Goal: Information Seeking & Learning: Find specific fact

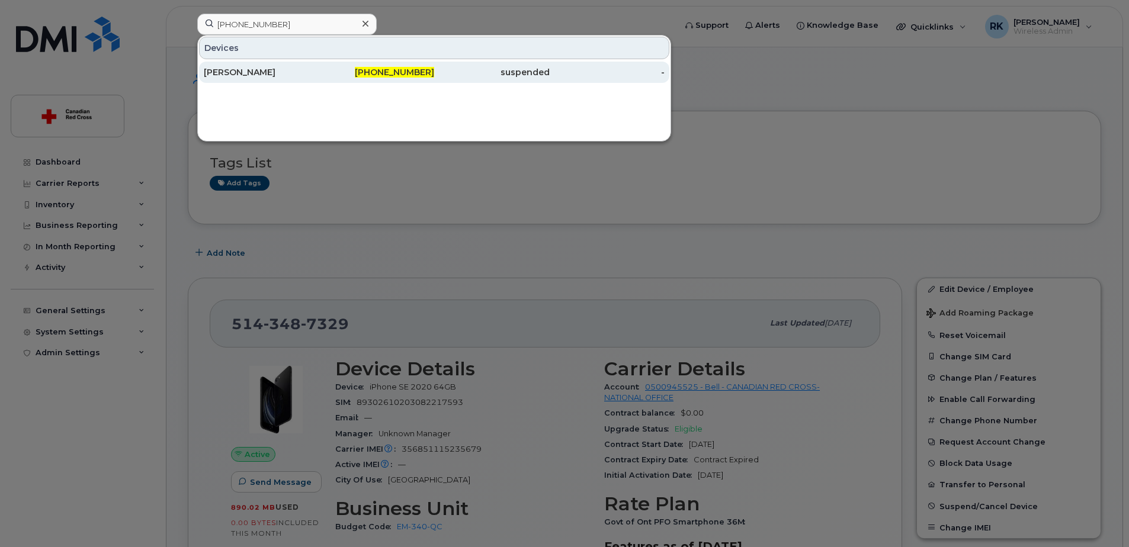
click at [256, 73] on div "[PERSON_NAME]" at bounding box center [261, 72] width 115 height 12
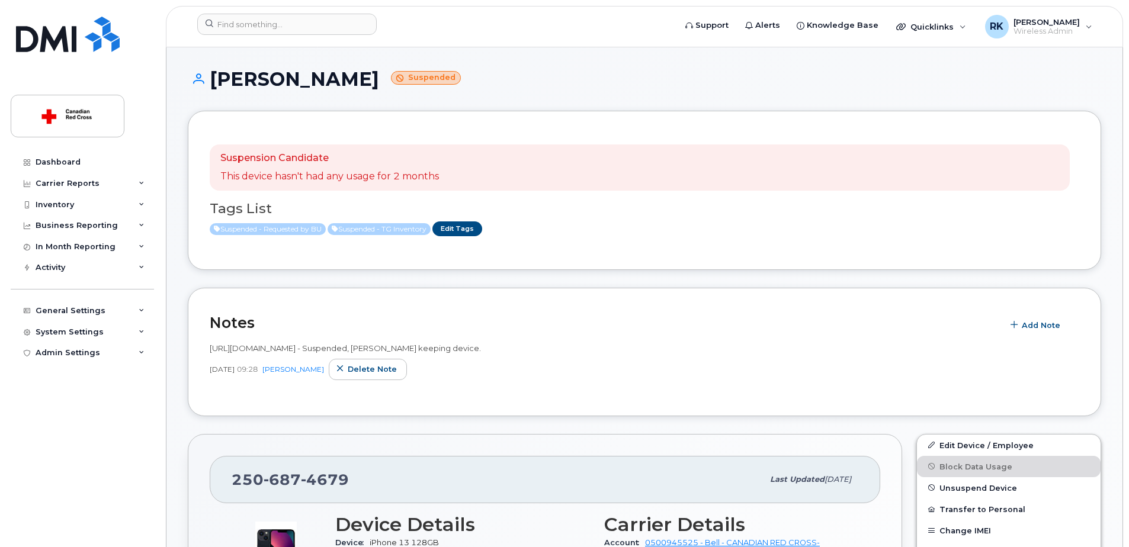
click at [529, 84] on h1 "[PERSON_NAME] Suspended" at bounding box center [644, 79] width 913 height 21
click at [239, 347] on span "[URL][DOMAIN_NAME] - Suspended, [PERSON_NAME] keeping device." at bounding box center [345, 347] width 271 height 9
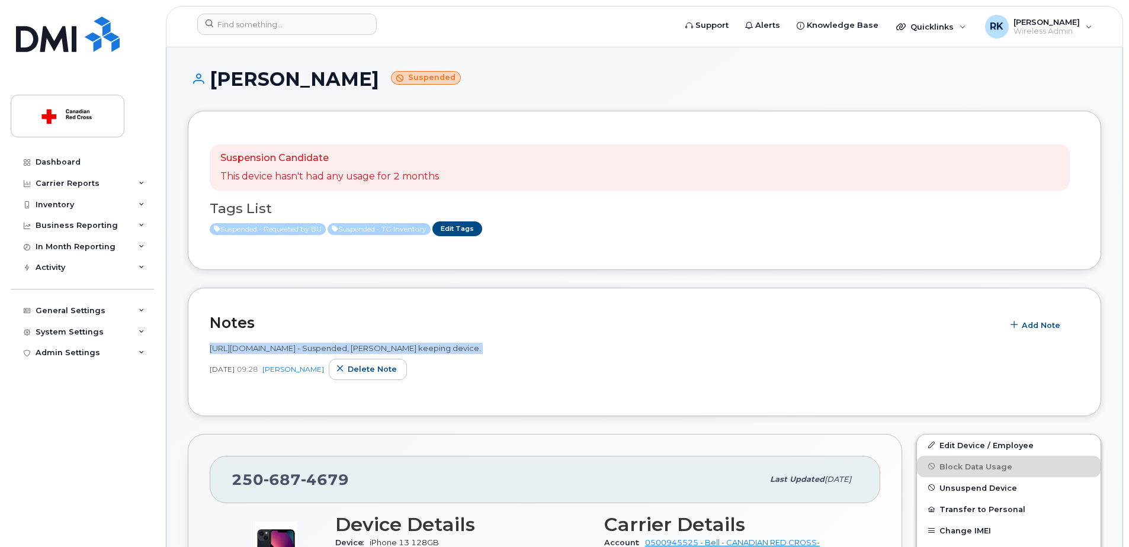
drag, startPoint x: 239, startPoint y: 347, endPoint x: 212, endPoint y: 345, distance: 26.7
click at [212, 345] on span "[URL][DOMAIN_NAME] - Suspended, [PERSON_NAME] keeping device." at bounding box center [345, 347] width 271 height 9
drag, startPoint x: 211, startPoint y: 346, endPoint x: 407, endPoint y: 345, distance: 196.6
click at [407, 345] on span "[URL][DOMAIN_NAME] - Suspended, [PERSON_NAME] keeping device." at bounding box center [345, 347] width 271 height 9
copy span "[URL][DOMAIN_NAME]"
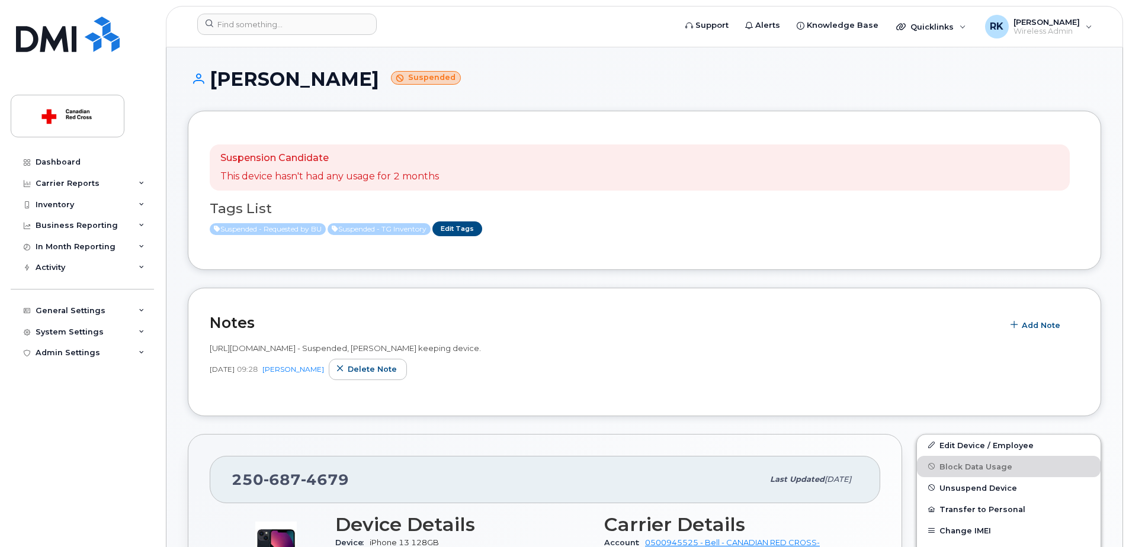
click at [295, 78] on h1 "[PERSON_NAME] Suspended" at bounding box center [644, 79] width 913 height 21
copy h1 "[PERSON_NAME]"
click at [381, 349] on span "[URL][DOMAIN_NAME] - Suspended, [PERSON_NAME] keeping device." at bounding box center [345, 347] width 271 height 9
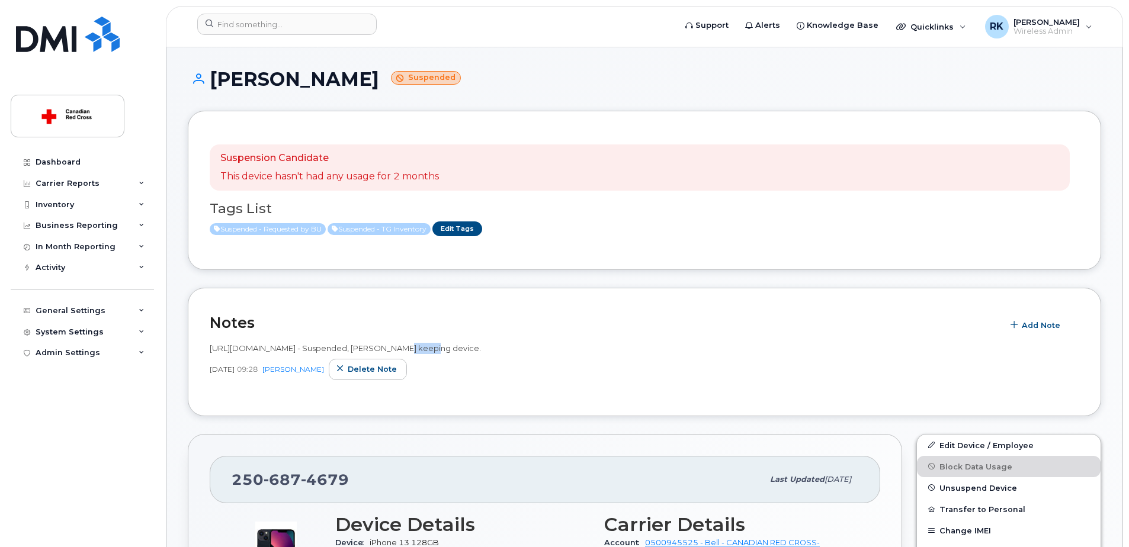
click at [381, 349] on span "[URL][DOMAIN_NAME] - Suspended, [PERSON_NAME] keeping device." at bounding box center [345, 347] width 271 height 9
copy span "155729"
